Goal: Communication & Community: Answer question/provide support

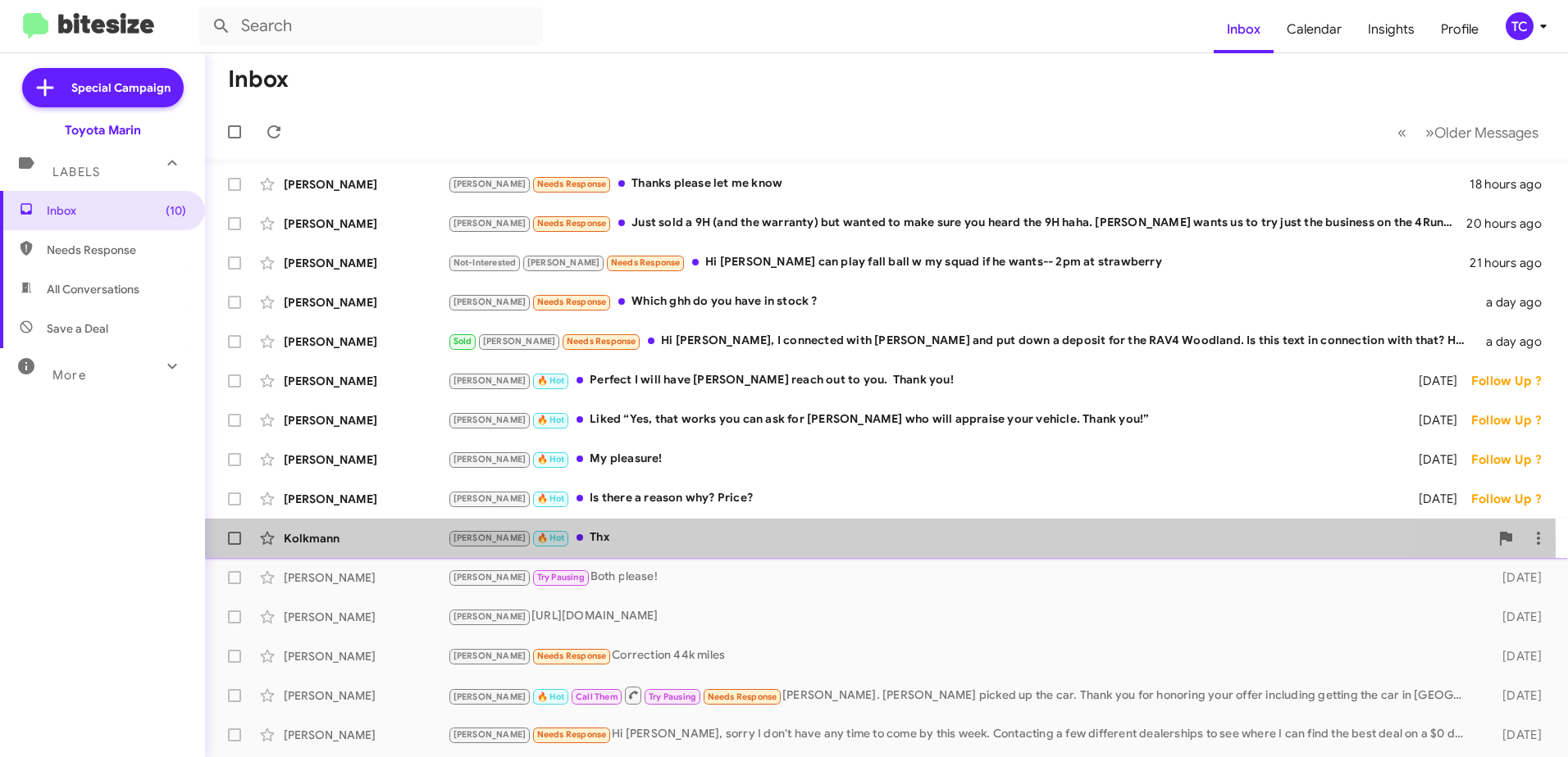
click at [546, 546] on div "[PERSON_NAME] 🔥 Hot Thx" at bounding box center [968, 537] width 1042 height 19
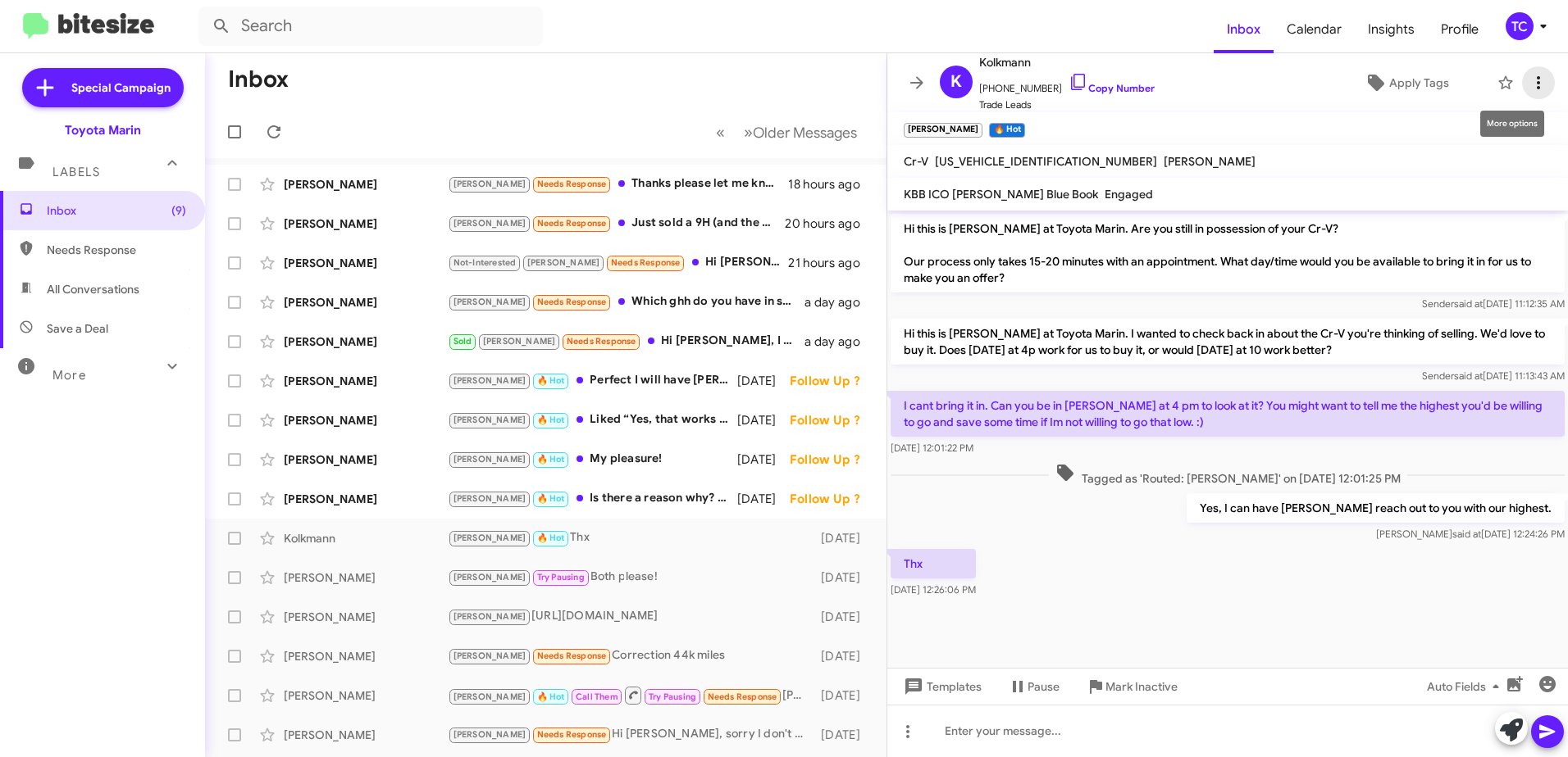
click at [1529, 85] on icon at bounding box center [1539, 82] width 19 height 19
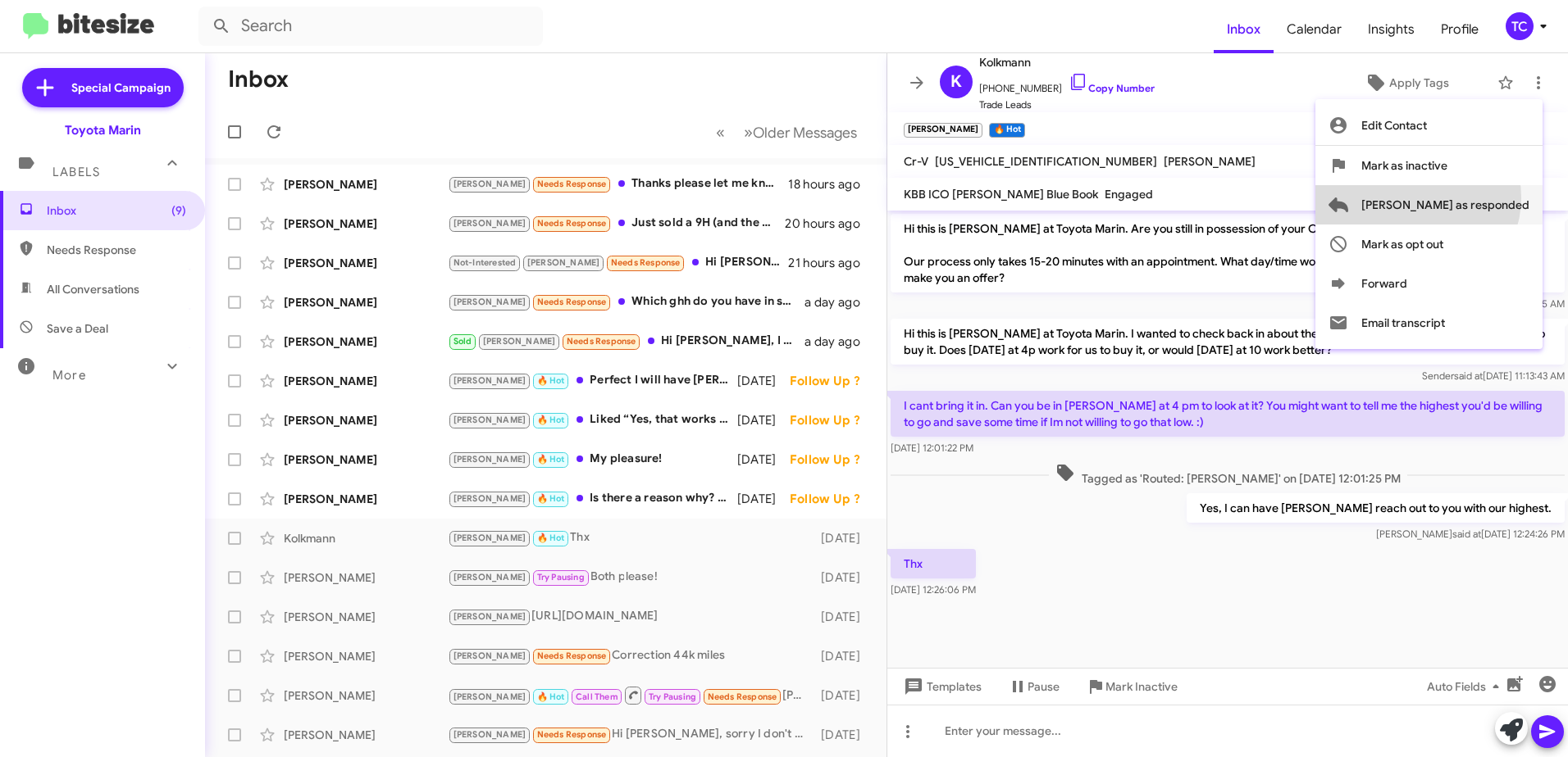
click at [1483, 197] on span "[PERSON_NAME] as responded" at bounding box center [1446, 205] width 168 height 39
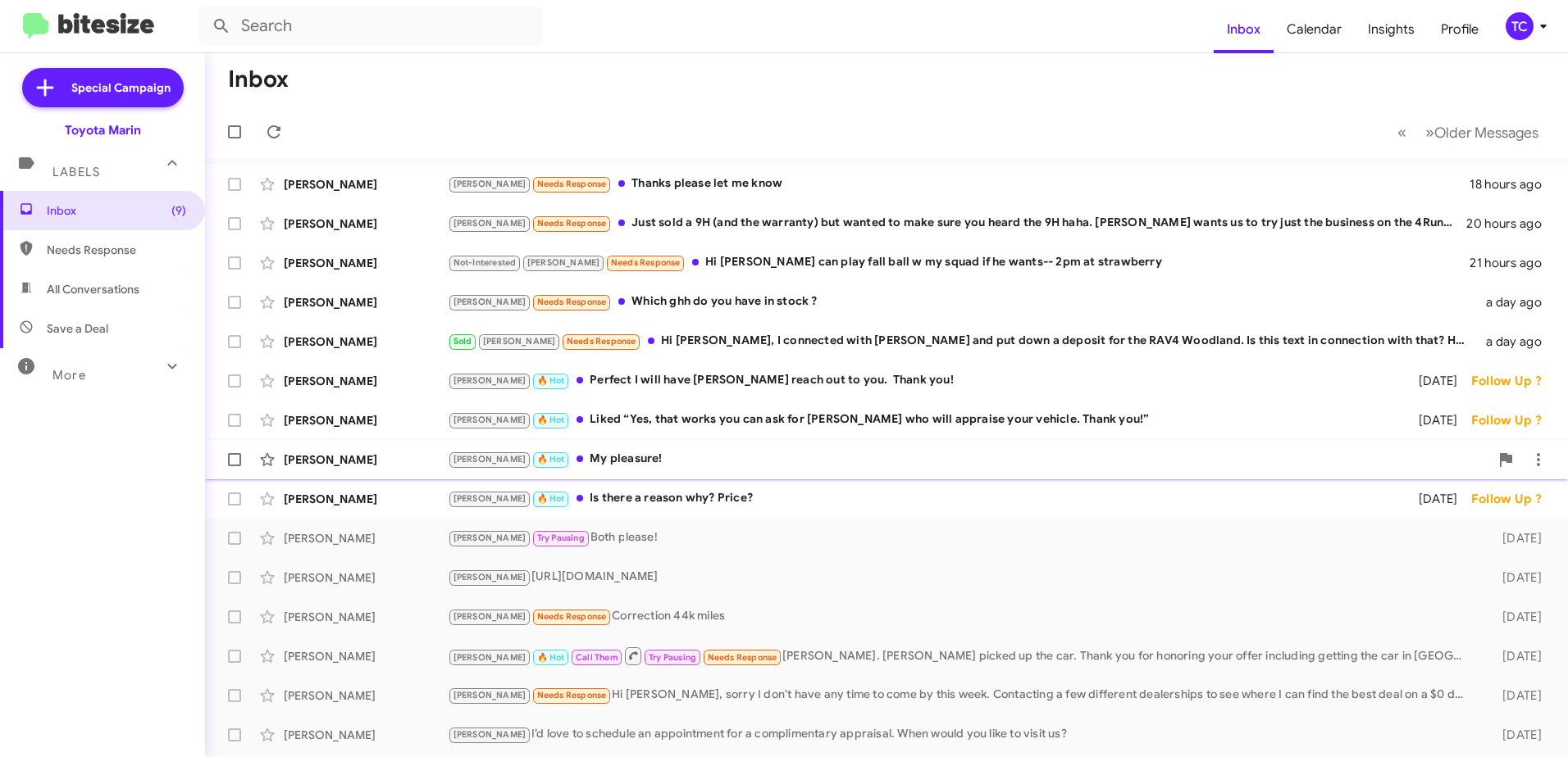
click at [598, 461] on div "[PERSON_NAME] 🔥 Hot My pleasure!" at bounding box center [968, 459] width 1042 height 19
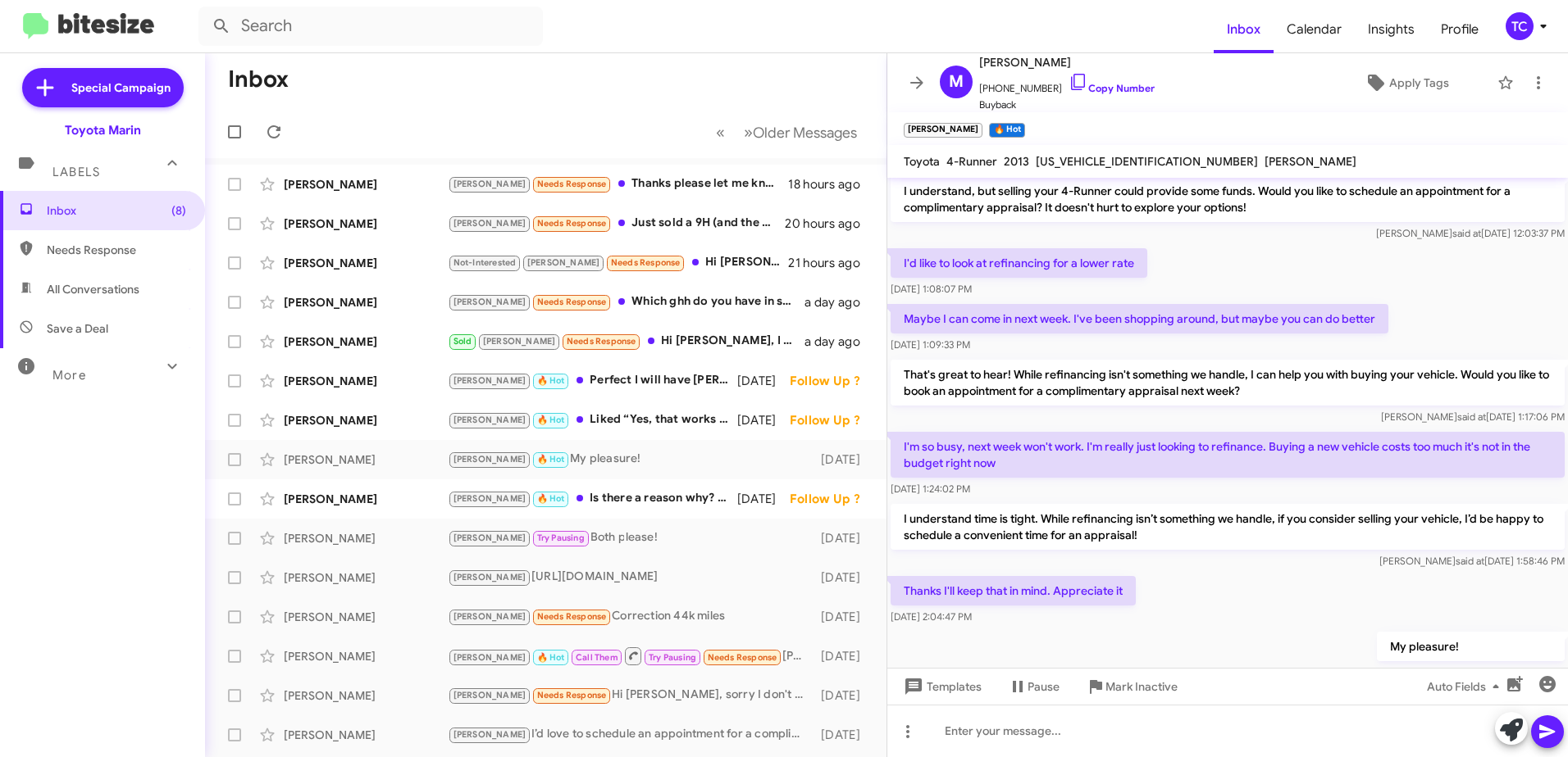
scroll to position [350, 0]
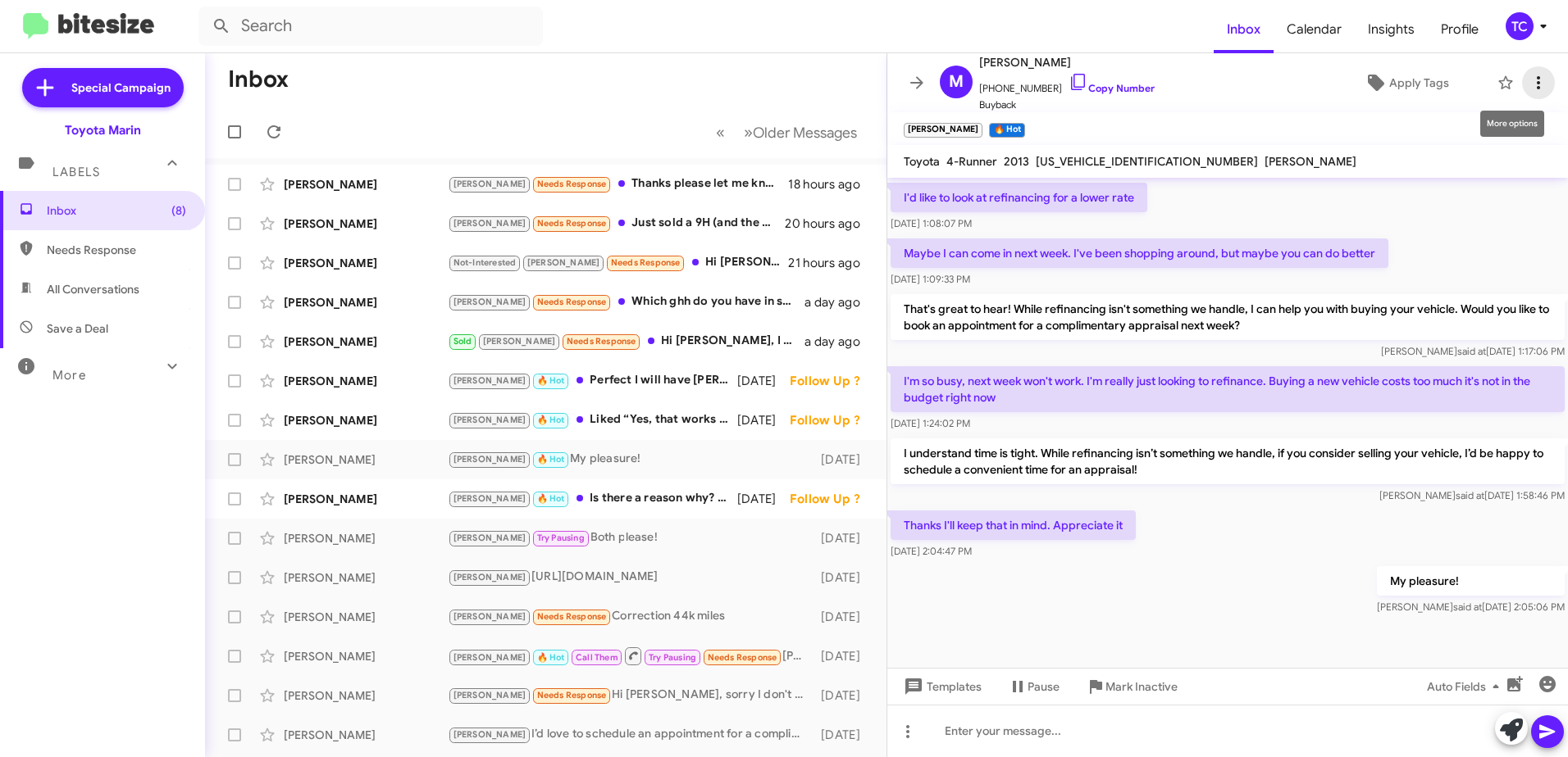
click at [1529, 88] on icon at bounding box center [1539, 82] width 19 height 19
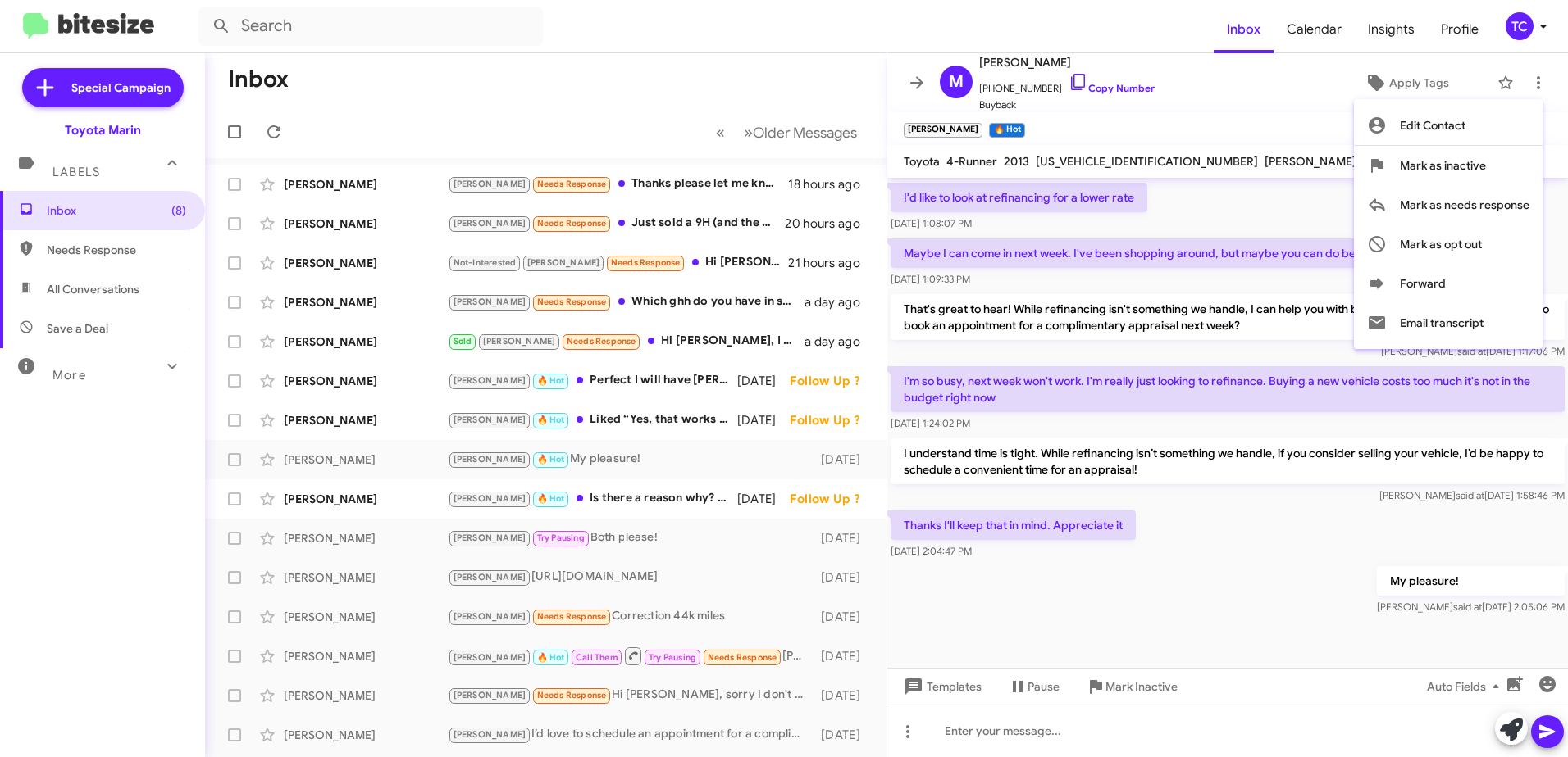
click at [636, 100] on div at bounding box center [784, 378] width 1568 height 757
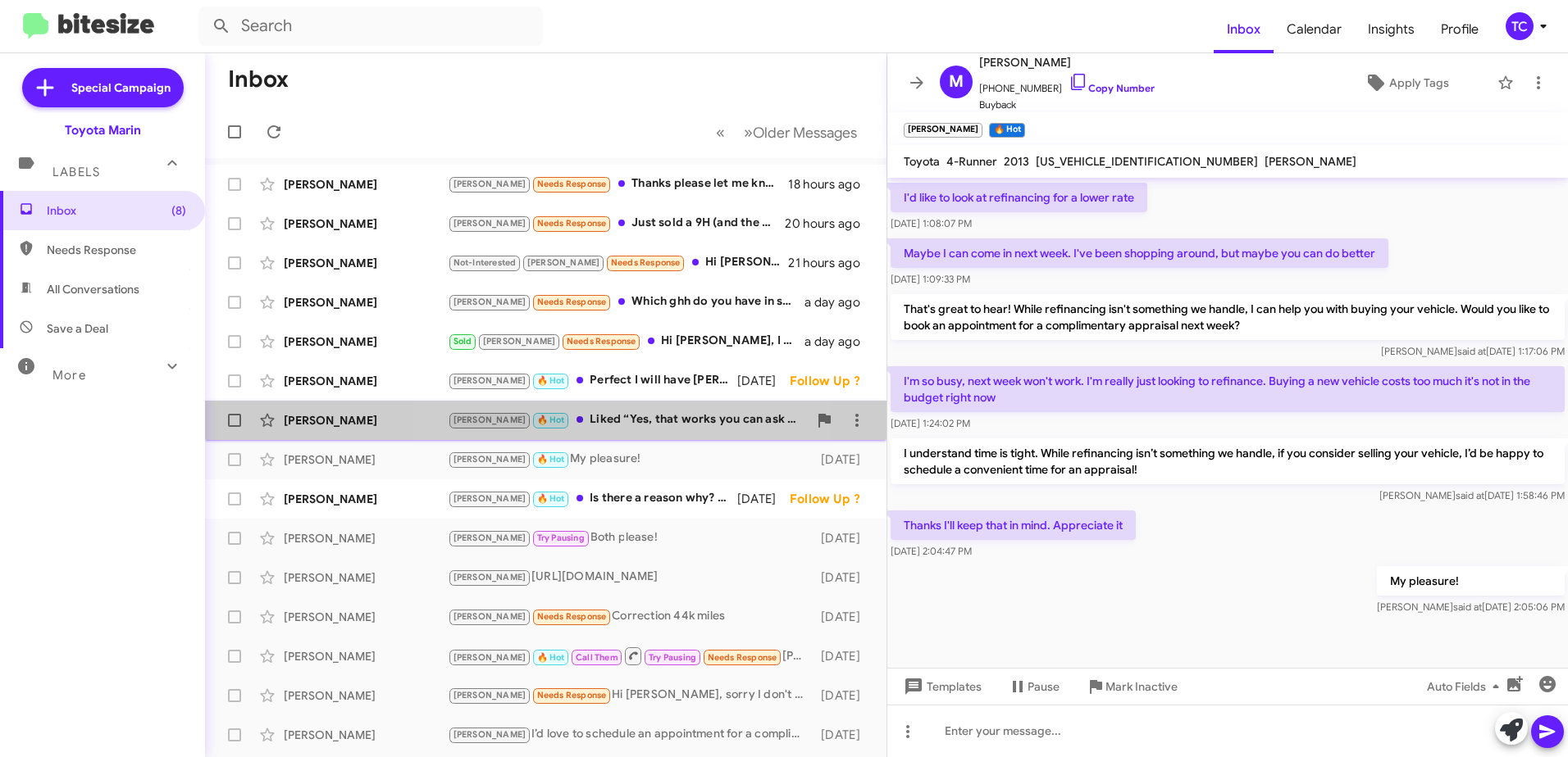
click at [634, 414] on div "[PERSON_NAME] 🔥 Hot Liked “Yes, that works you can ask for [PERSON_NAME] who wi…" at bounding box center [627, 420] width 360 height 19
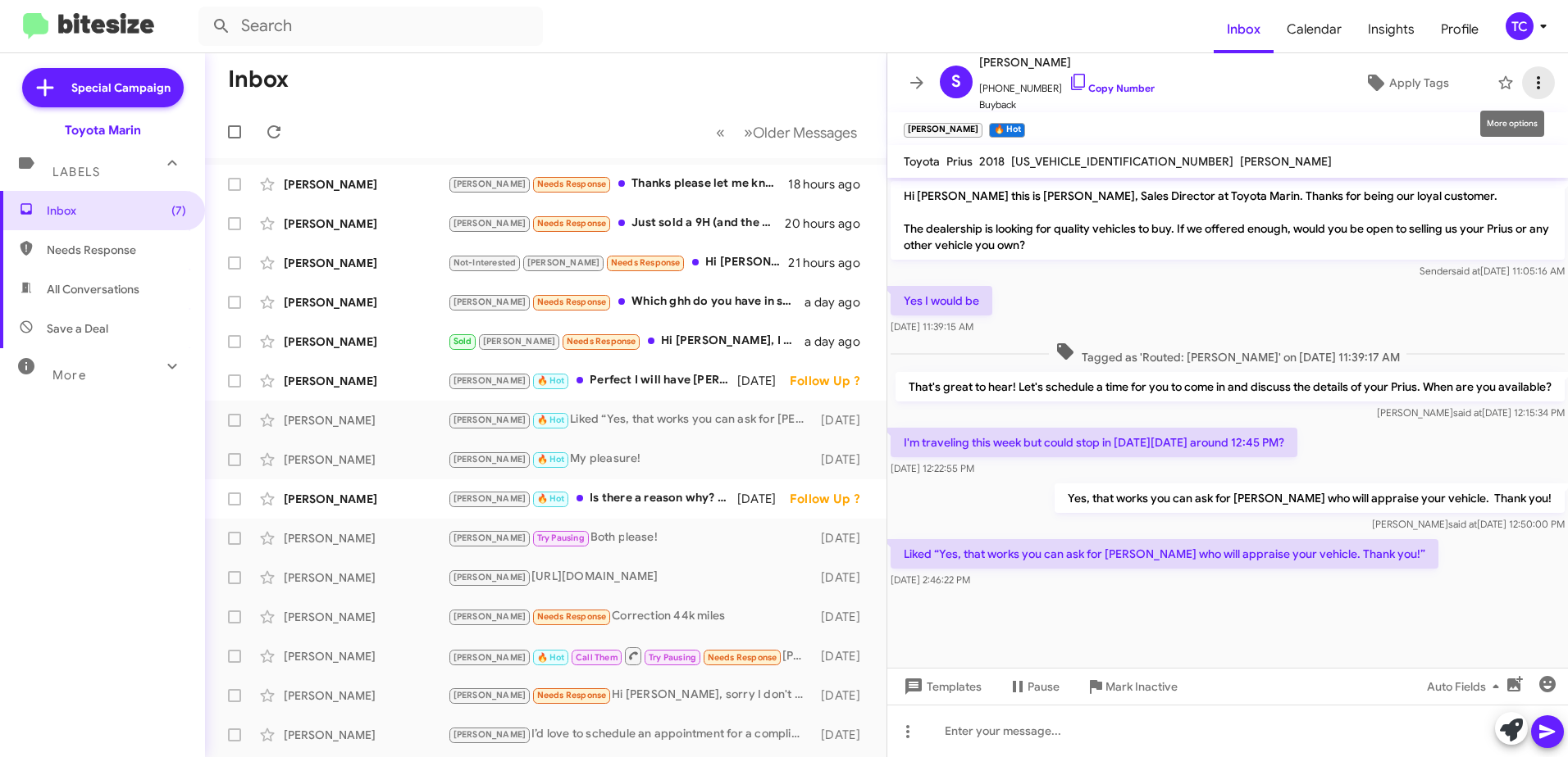
click at [1529, 77] on icon at bounding box center [1539, 82] width 19 height 19
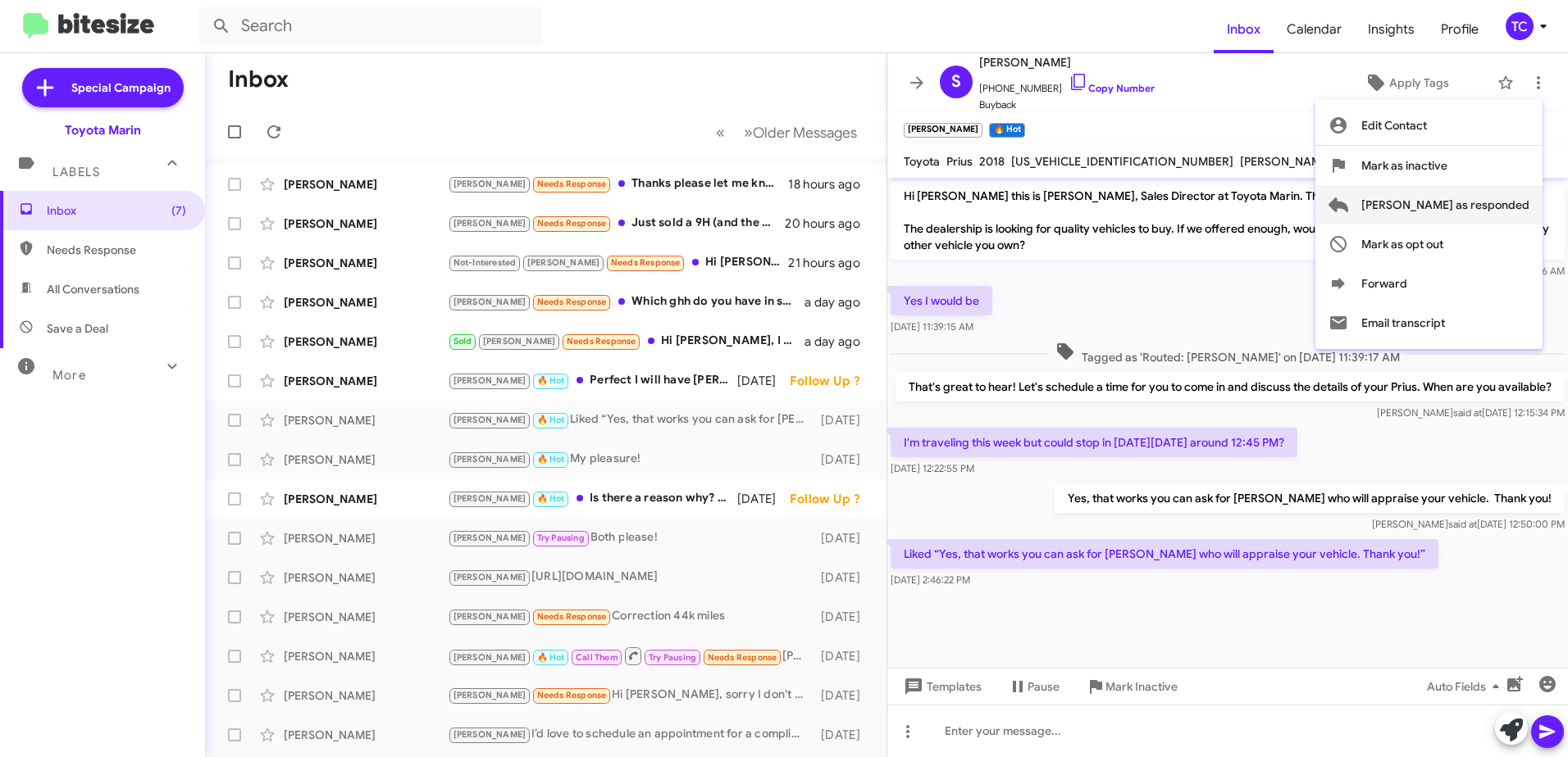
click at [1443, 208] on span "[PERSON_NAME] as responded" at bounding box center [1446, 205] width 168 height 39
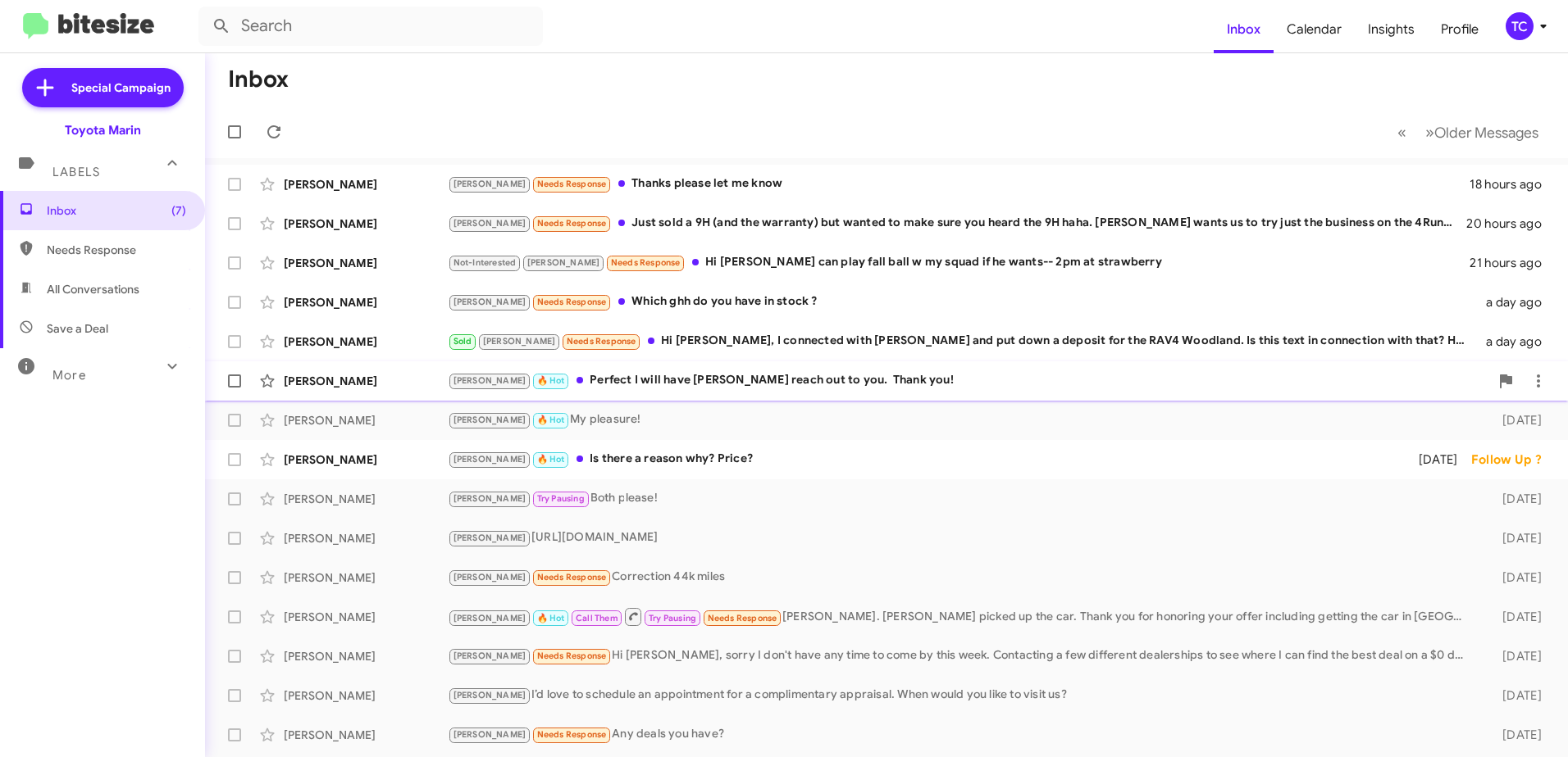
click at [636, 384] on div "[PERSON_NAME] 🔥 Hot Perfect I will have [PERSON_NAME] reach out to you. Thank y…" at bounding box center [968, 380] width 1042 height 19
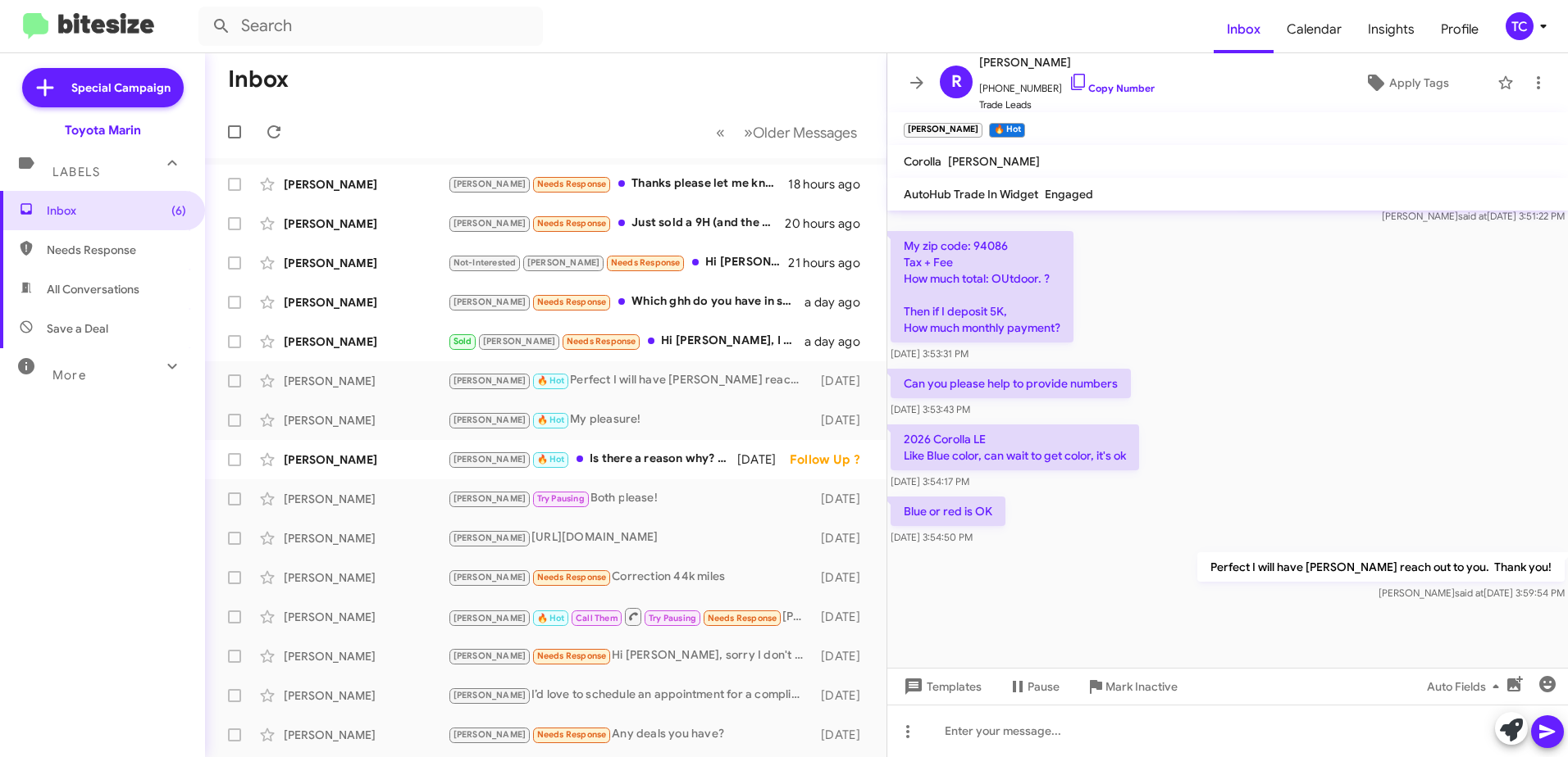
scroll to position [715, 0]
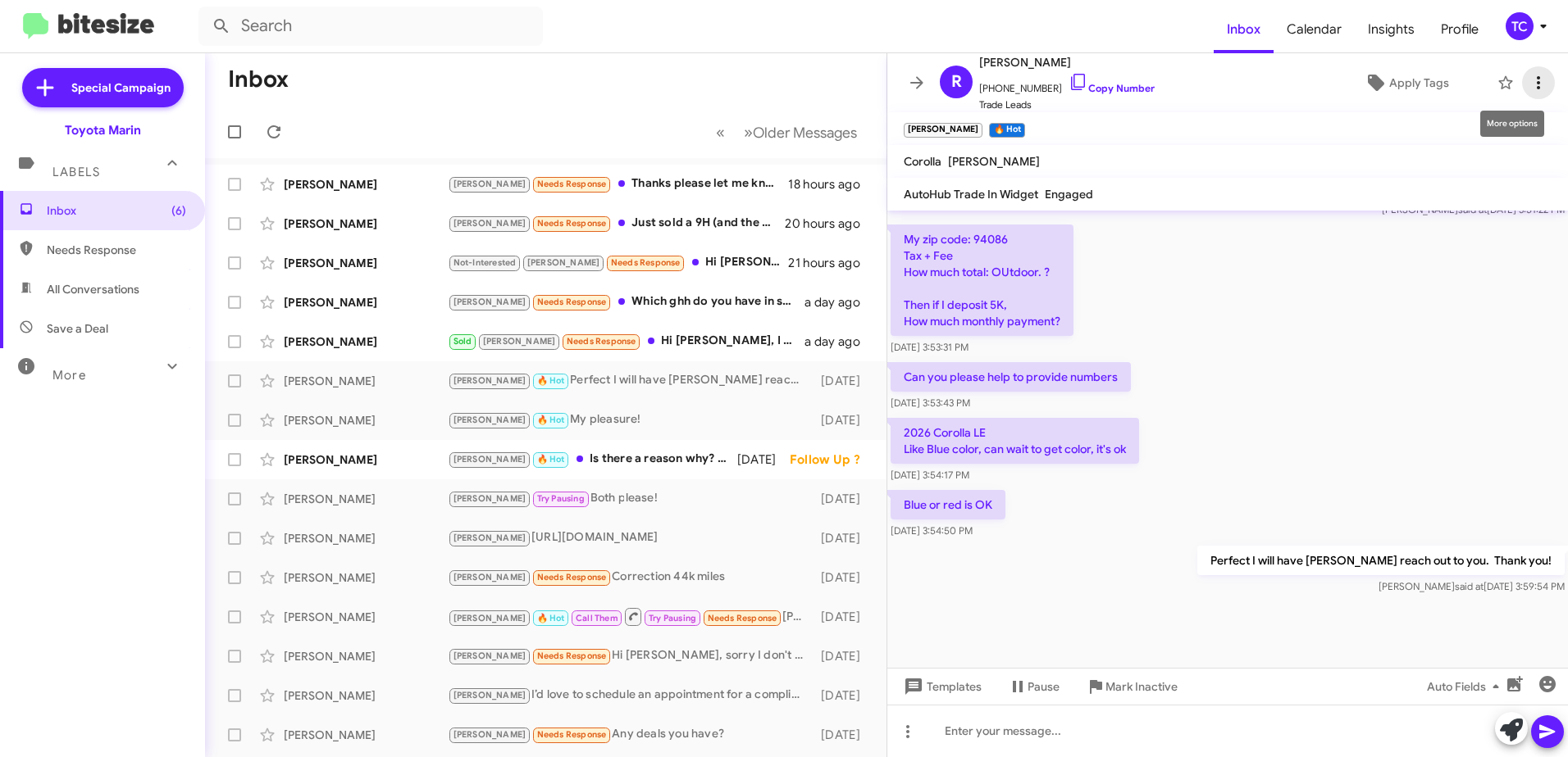
click at [1530, 76] on icon at bounding box center [1539, 82] width 19 height 19
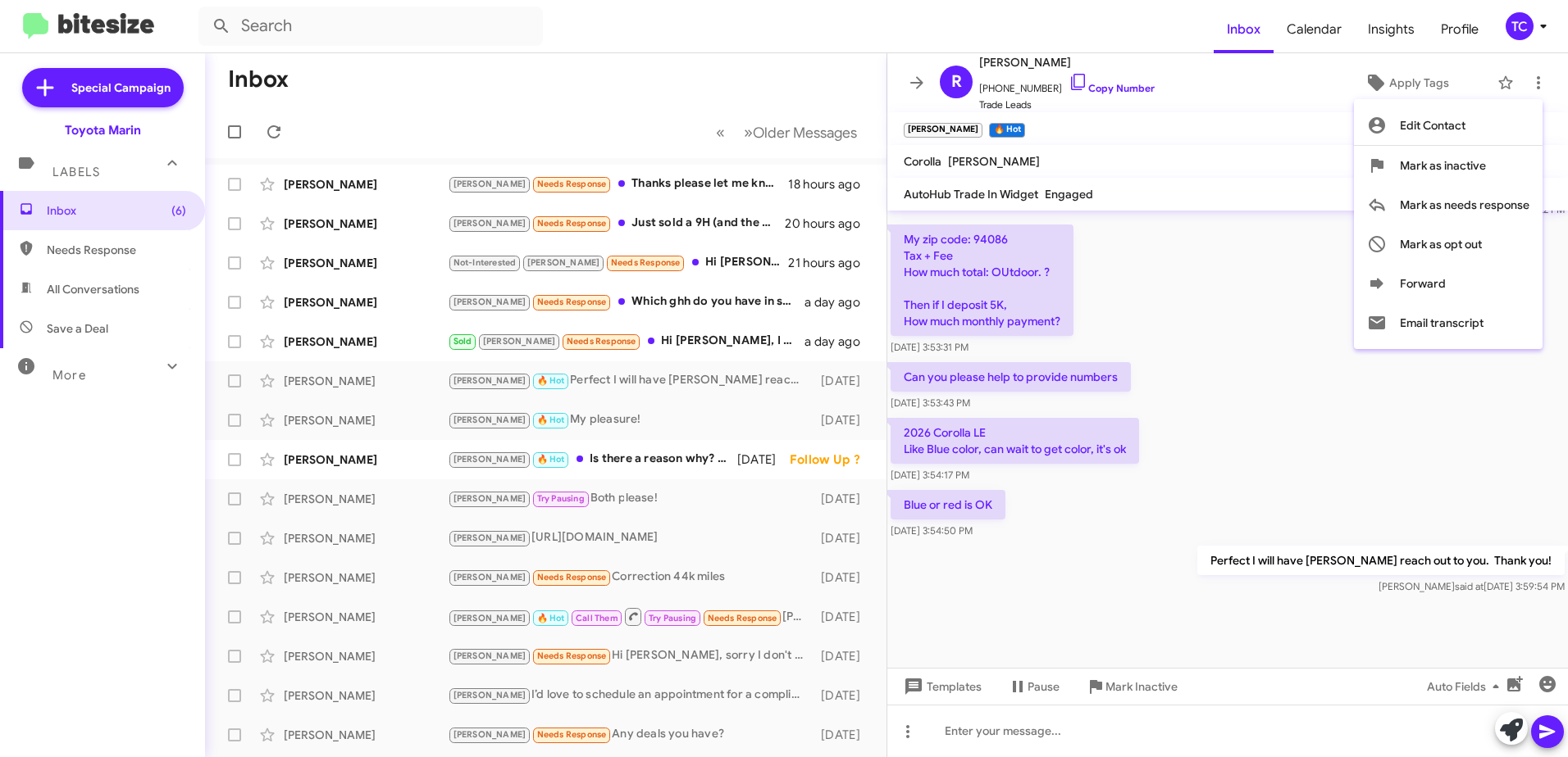
click at [613, 382] on div at bounding box center [784, 378] width 1568 height 757
click at [912, 82] on icon at bounding box center [917, 82] width 13 height 12
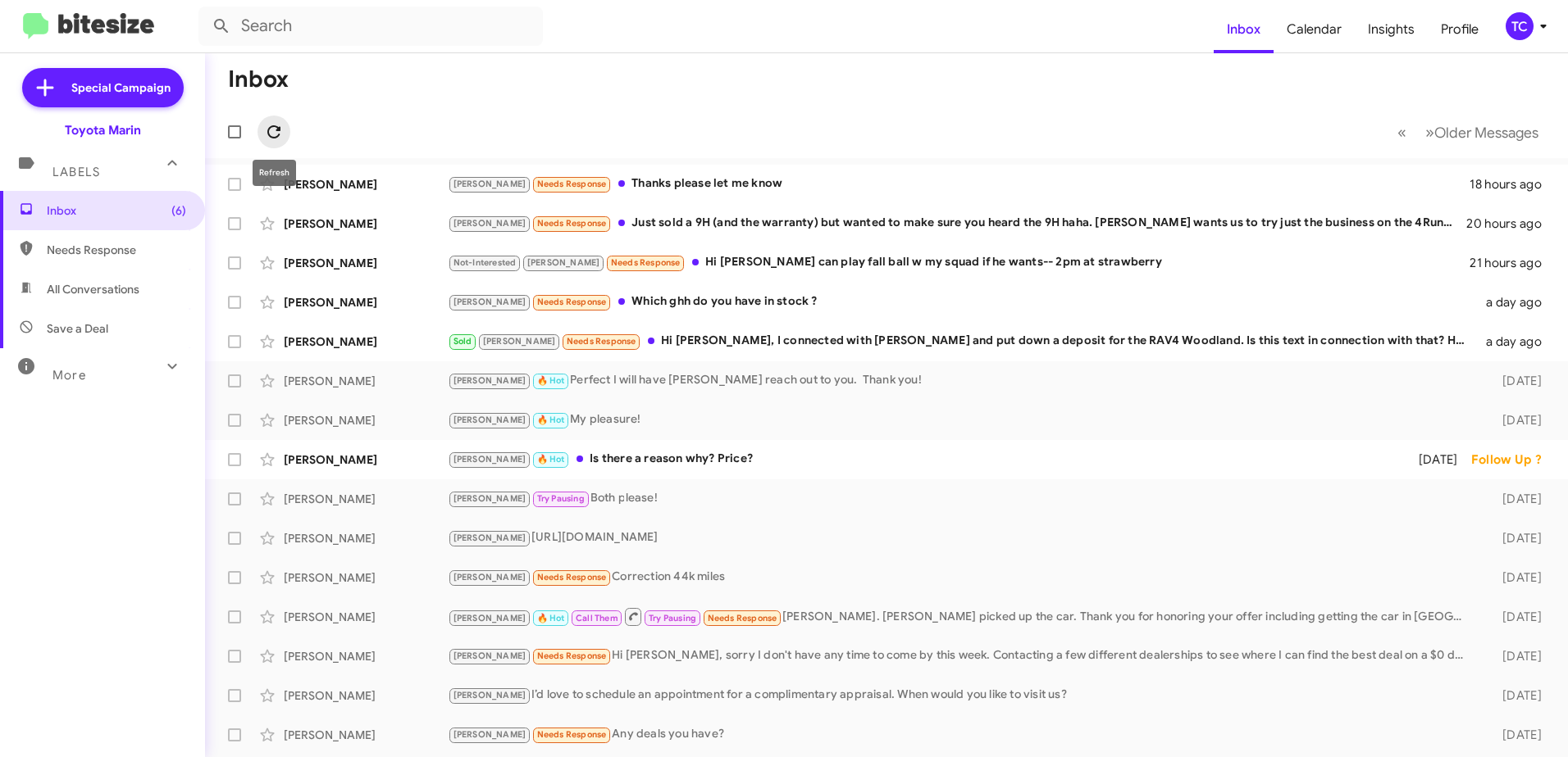
click at [278, 127] on icon at bounding box center [274, 132] width 13 height 13
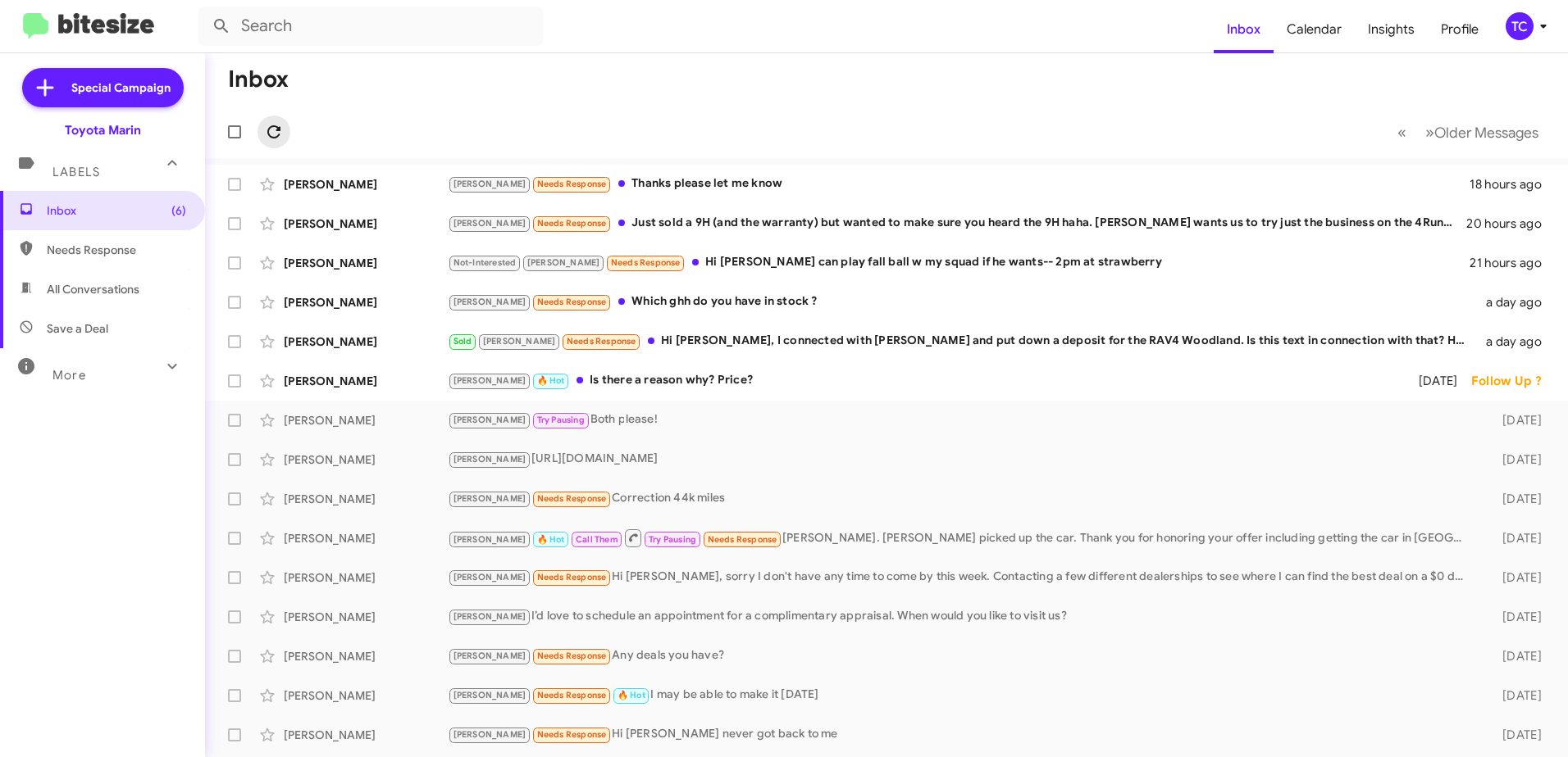
click at [278, 127] on icon at bounding box center [274, 132] width 13 height 13
click at [263, 127] on span at bounding box center [274, 132] width 33 height 19
click at [277, 130] on icon at bounding box center [274, 132] width 13 height 13
